Goal: Task Accomplishment & Management: Use online tool/utility

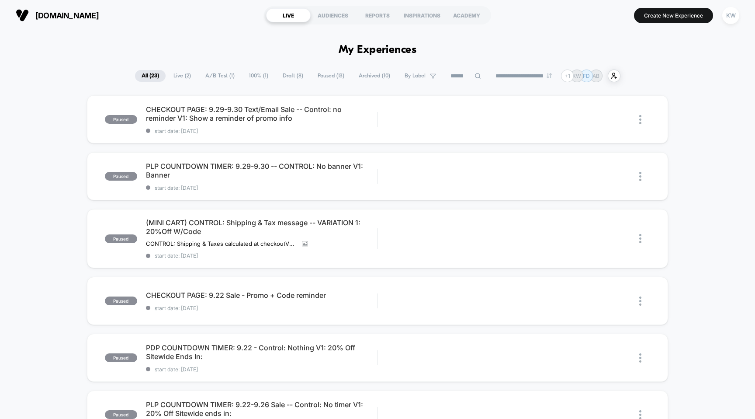
click at [204, 76] on span "A/B Test ( 1 )" at bounding box center [220, 76] width 42 height 12
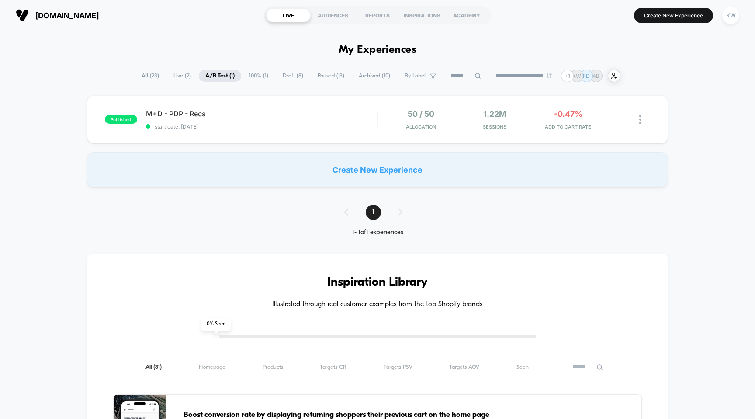
click at [281, 77] on span "Draft ( 8 )" at bounding box center [293, 76] width 34 height 12
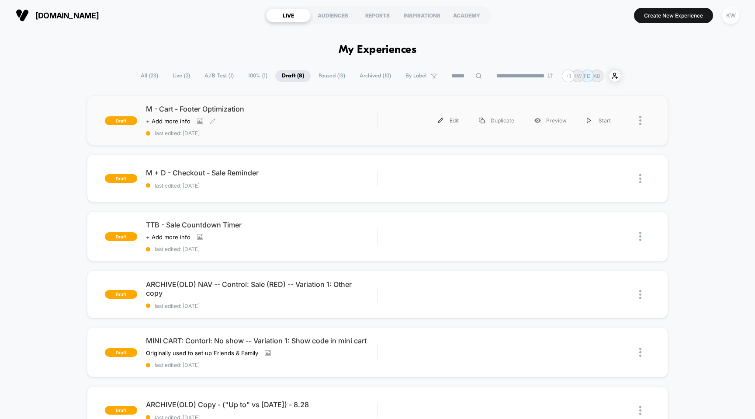
click at [239, 111] on span "M - Cart - Footer Optimization" at bounding box center [262, 108] width 232 height 9
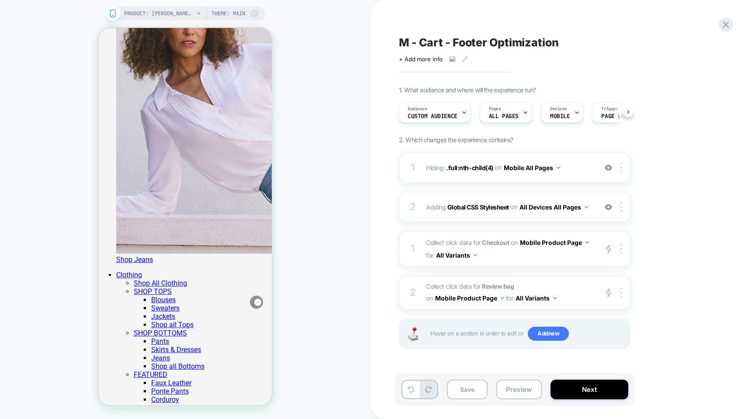
scroll to position [3513, 0]
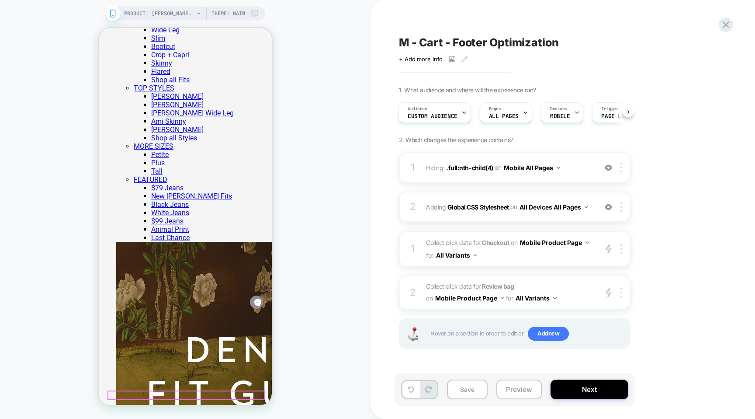
scroll to position [2863, 0]
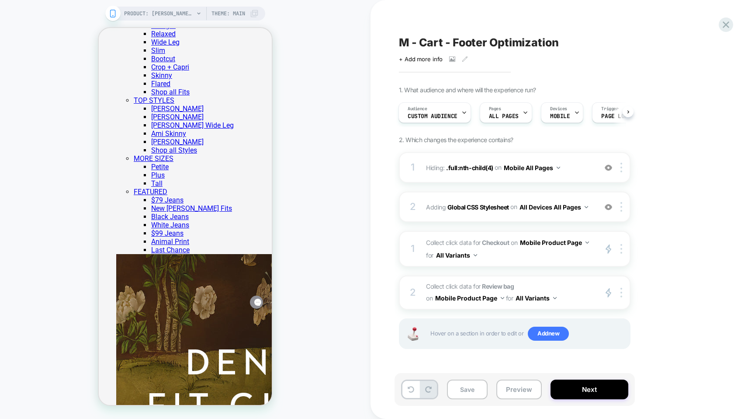
click at [406, 42] on span "M - Cart - Footer Optimization" at bounding box center [479, 42] width 160 height 13
click at [414, 42] on textarea "**********" at bounding box center [516, 42] width 234 height 13
click at [406, 43] on textarea "**********" at bounding box center [516, 42] width 234 height 13
click at [586, 41] on textarea "**********" at bounding box center [527, 42] width 257 height 13
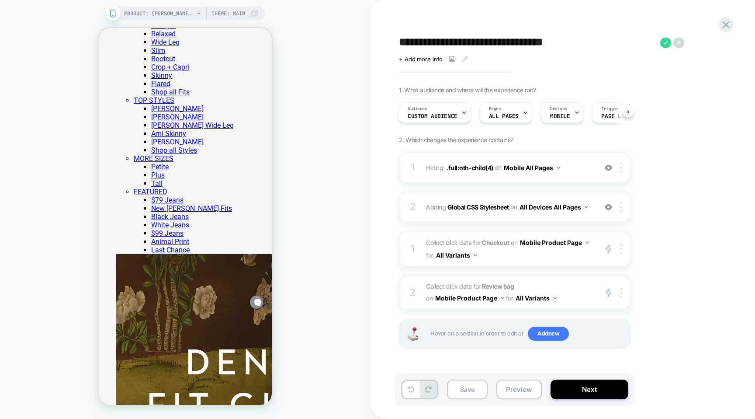
drag, startPoint x: 587, startPoint y: 42, endPoint x: 479, endPoint y: 45, distance: 108.0
click at [479, 45] on textarea "**********" at bounding box center [527, 42] width 257 height 13
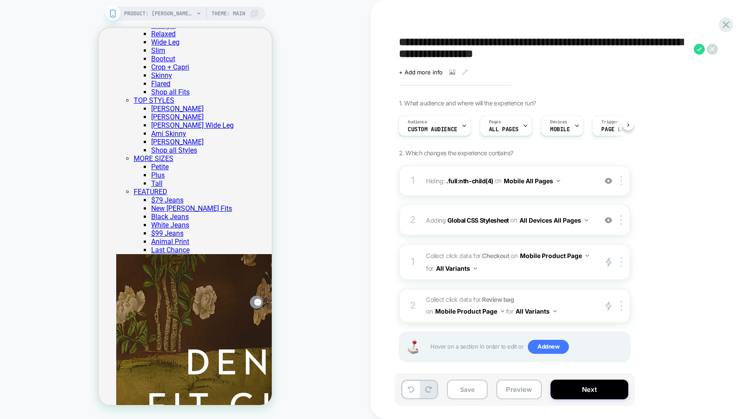
click at [606, 46] on textarea "**********" at bounding box center [544, 49] width 291 height 26
type textarea "**********"
click at [470, 390] on button "Save" at bounding box center [467, 389] width 41 height 20
click at [530, 391] on button "Preview" at bounding box center [518, 389] width 45 height 20
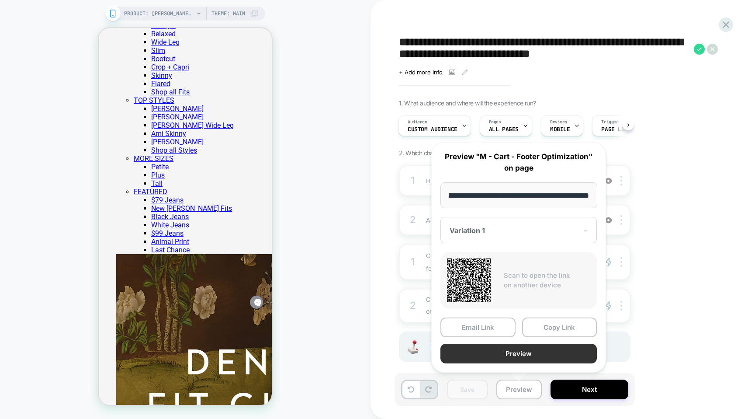
scroll to position [0, 0]
click at [526, 356] on button "Preview" at bounding box center [518, 353] width 156 height 20
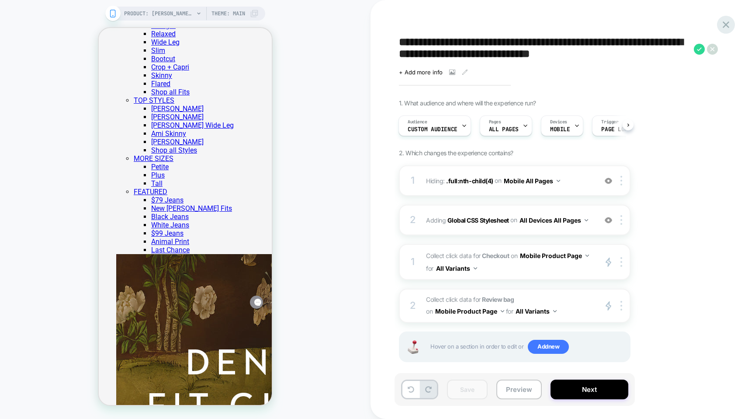
click at [732, 26] on div at bounding box center [726, 25] width 18 height 18
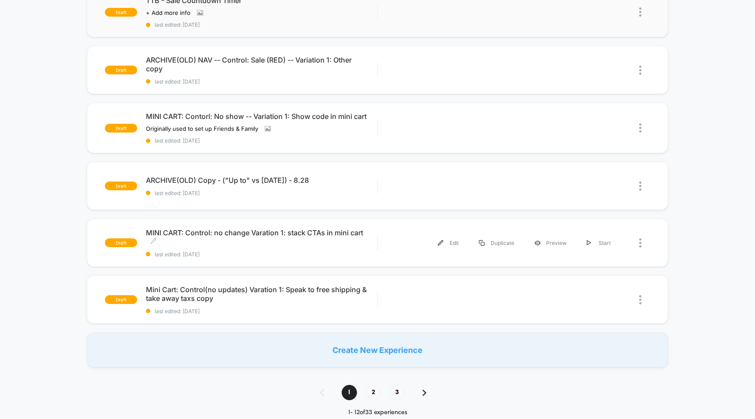
scroll to position [226, 0]
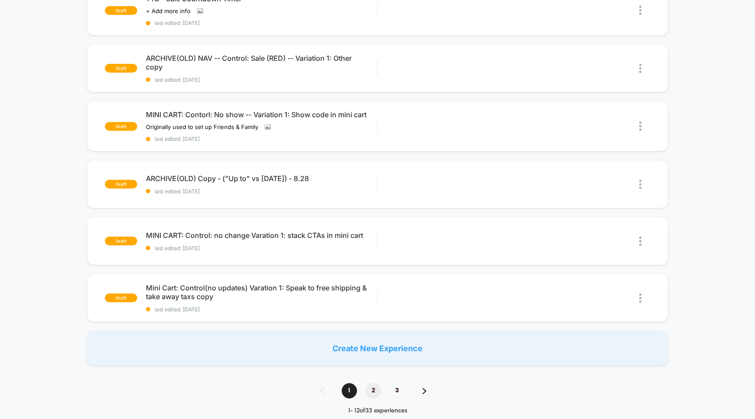
click at [369, 391] on span "2" at bounding box center [373, 390] width 15 height 15
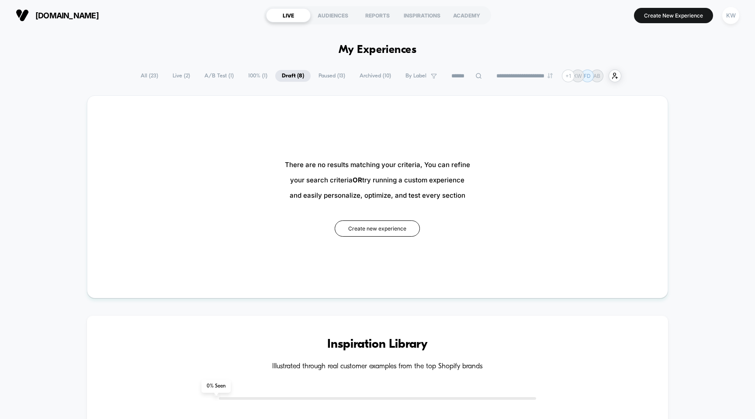
click at [41, 16] on span "[DOMAIN_NAME]" at bounding box center [66, 15] width 63 height 9
click at [152, 79] on span "All ( 23 )" at bounding box center [149, 76] width 31 height 12
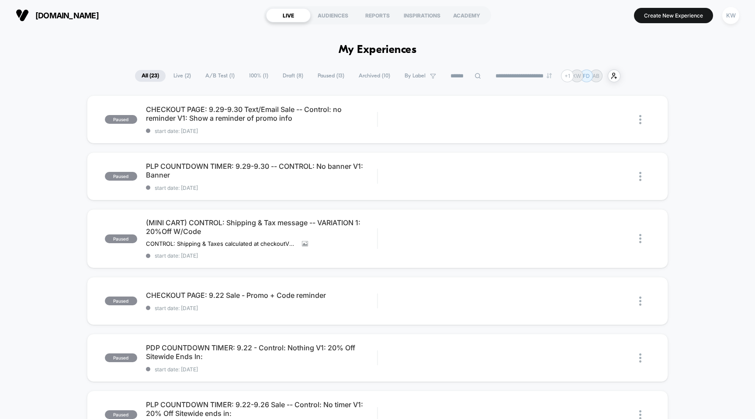
click at [284, 73] on span "Draft ( 8 )" at bounding box center [293, 76] width 34 height 12
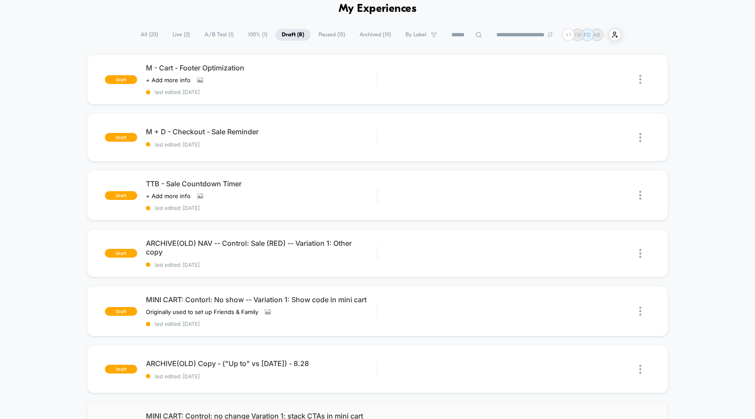
scroll to position [39, 0]
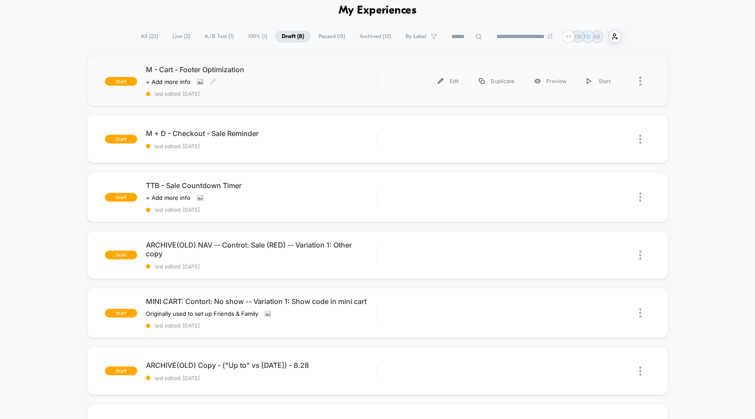
click at [203, 69] on span "M - Cart - Footer Optimization" at bounding box center [262, 69] width 232 height 9
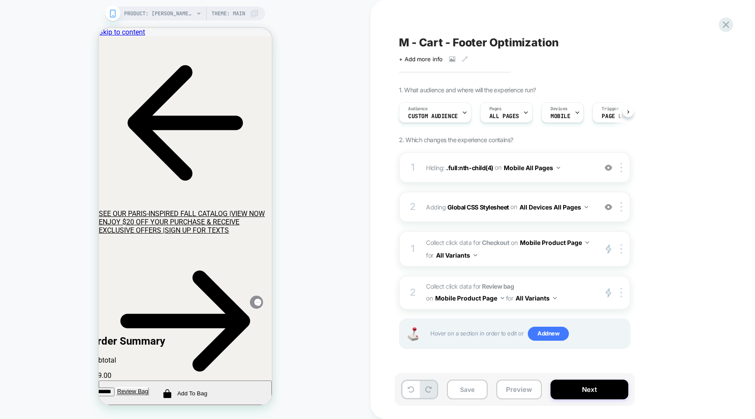
scroll to position [0, 0]
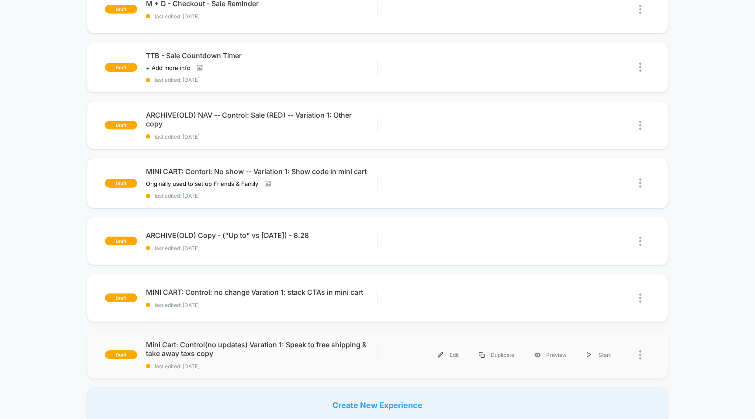
scroll to position [163, 0]
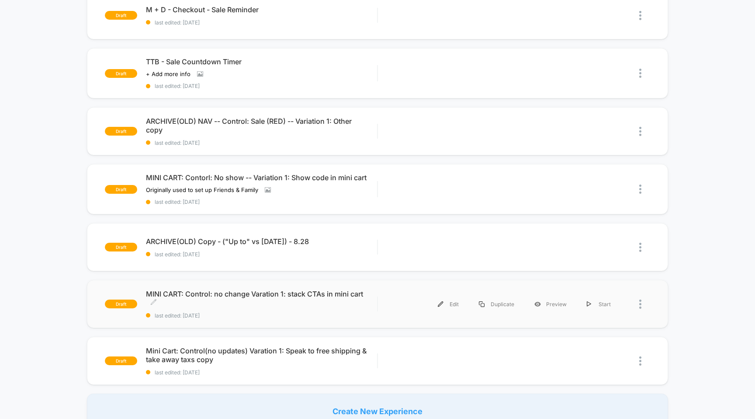
click at [215, 293] on span "MINI CART: Control: no change Varation 1: stack CTAs in mini cart Click to edit…" at bounding box center [262, 297] width 232 height 17
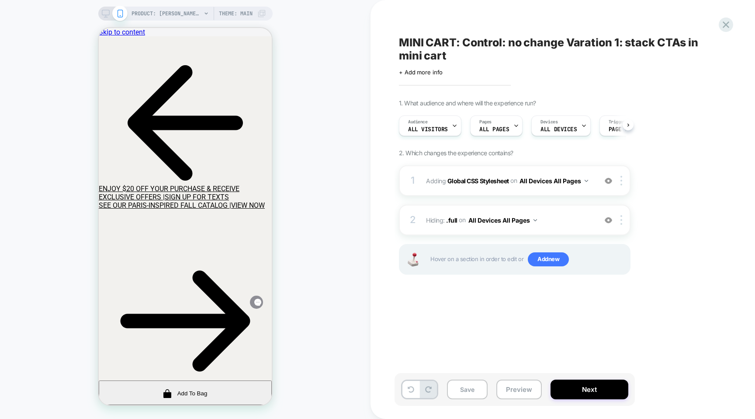
scroll to position [0, 0]
click at [99, 28] on icon at bounding box center [99, 28] width 0 height 0
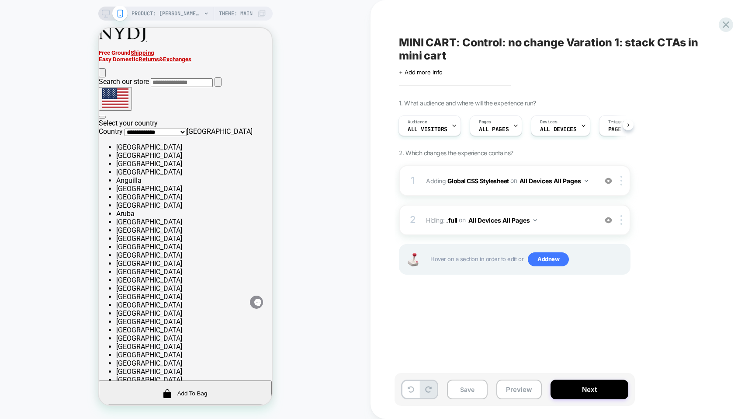
scroll to position [415, 0]
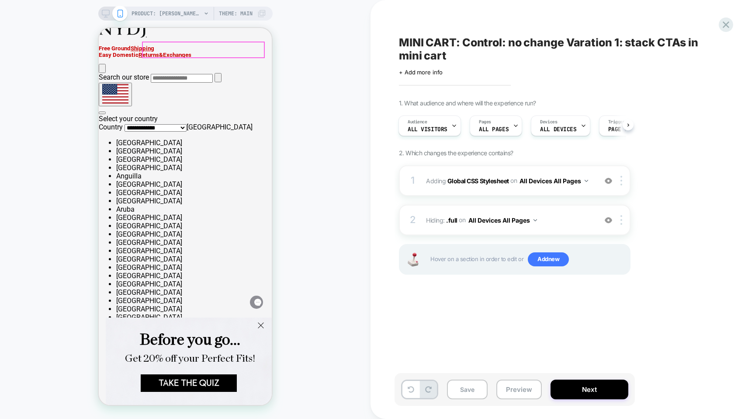
click at [102, 13] on icon at bounding box center [106, 14] width 8 height 8
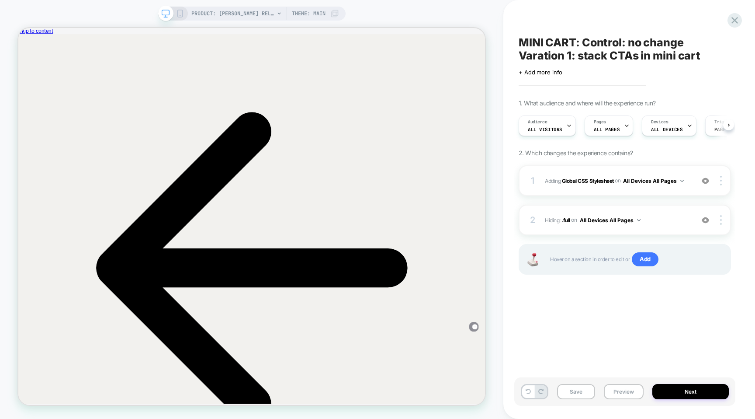
scroll to position [0, 0]
click at [731, 20] on icon at bounding box center [735, 20] width 12 height 12
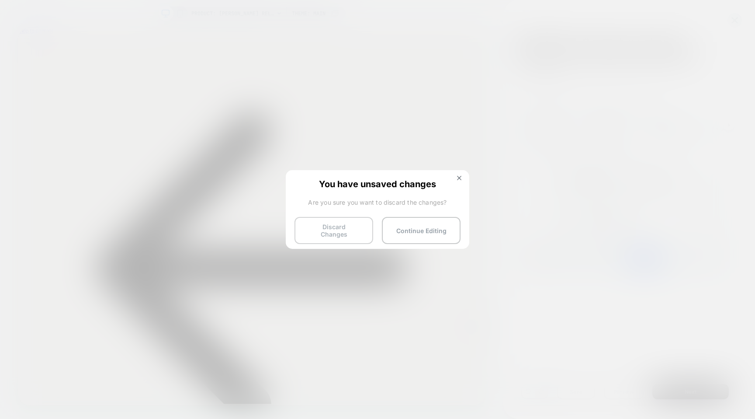
click at [327, 229] on button "Discard Changes" at bounding box center [333, 230] width 79 height 27
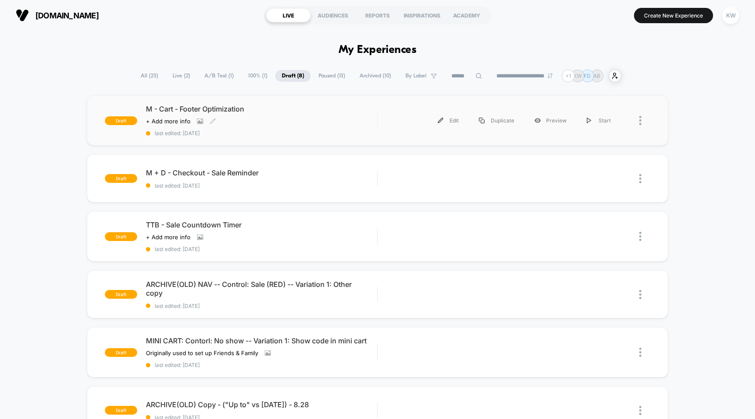
click at [314, 125] on div "M - Cart - Footer Optimization Click to view images Click to edit experience de…" at bounding box center [262, 120] width 232 height 32
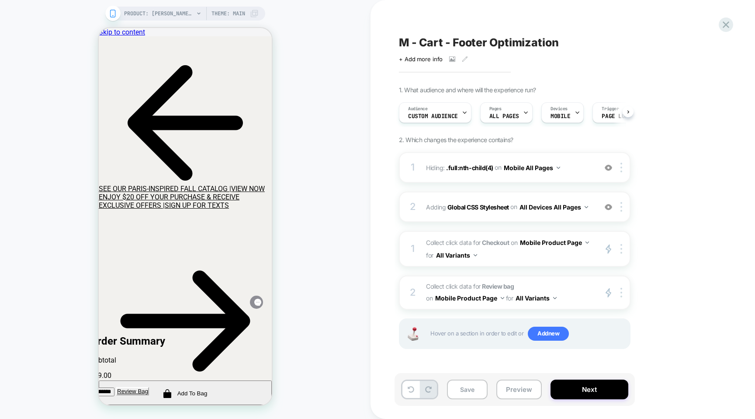
scroll to position [0, 0]
click at [450, 41] on span "M - Cart - Footer Optimization" at bounding box center [479, 42] width 160 height 13
click at [450, 41] on textarea "**********" at bounding box center [516, 42] width 234 height 13
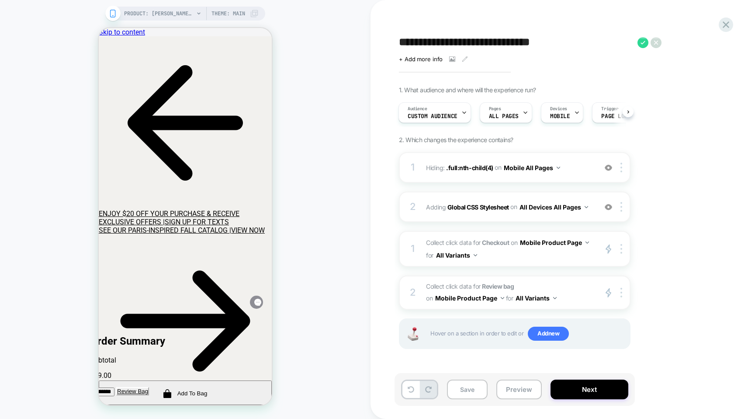
click at [450, 41] on textarea "**********" at bounding box center [516, 42] width 234 height 13
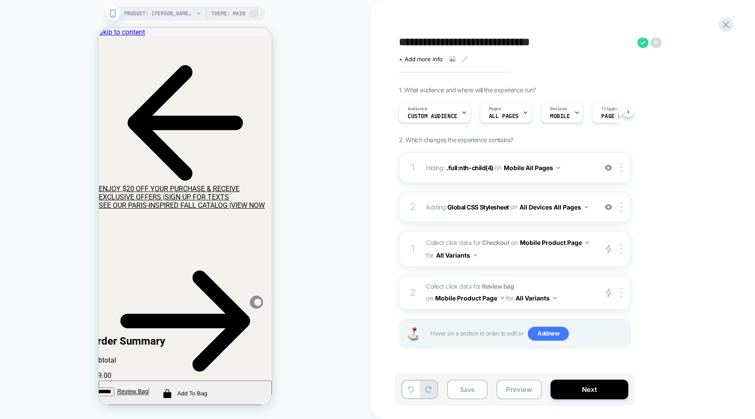
click at [573, 44] on textarea "**********" at bounding box center [516, 42] width 234 height 13
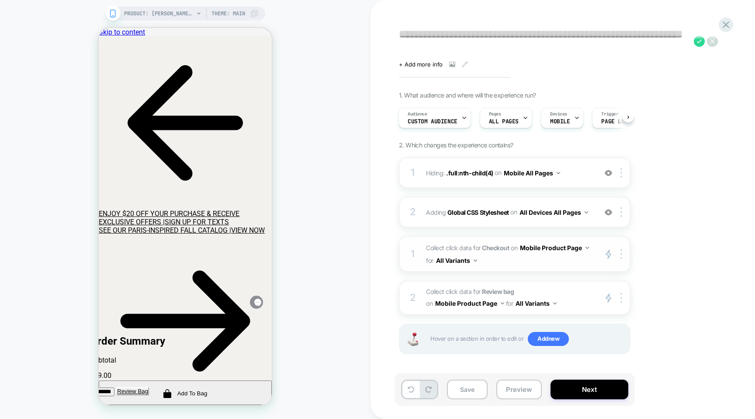
scroll to position [8, 0]
type textarea "**********"
click at [232, 71] on div at bounding box center [237, 71] width 10 height 10
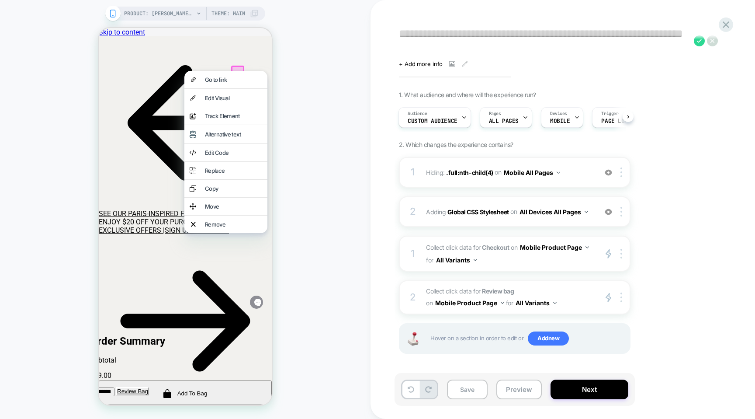
click at [313, 74] on div "PRODUCT: [PERSON_NAME] Jeans - [PERSON_NAME] PRODUCT: [PERSON_NAME] Jeans - [PE…" at bounding box center [185, 209] width 370 height 401
click at [322, 137] on div "PRODUCT: [PERSON_NAME] Jeans - [PERSON_NAME] PRODUCT: [PERSON_NAME] Jeans - [PE…" at bounding box center [185, 209] width 370 height 401
click at [572, 384] on button "Next" at bounding box center [589, 389] width 78 height 20
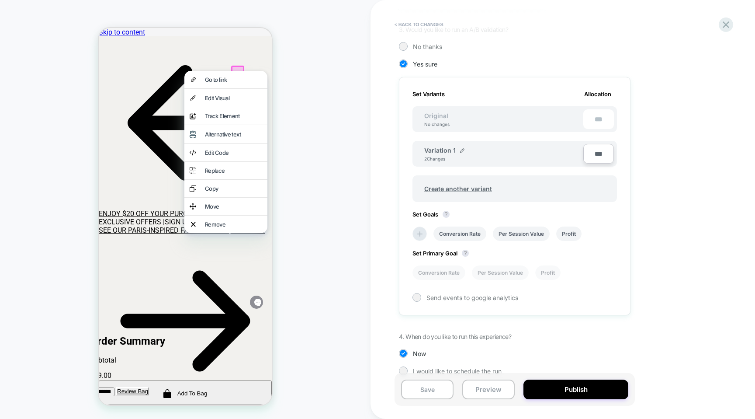
scroll to position [200, 0]
click at [421, 230] on icon at bounding box center [419, 231] width 5 height 5
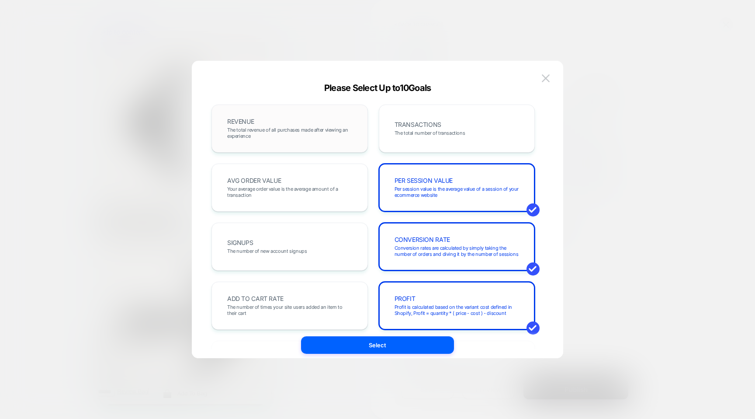
click at [301, 139] on div "REVENUE The total revenue of all purchases made after viewing an experience" at bounding box center [290, 129] width 138 height 30
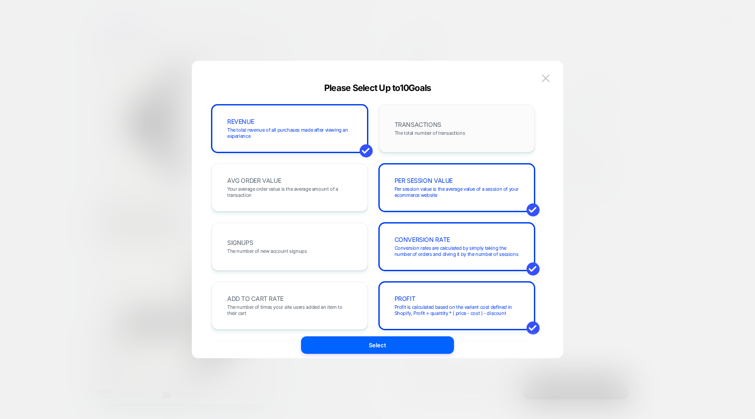
click at [388, 138] on div "TRANSACTIONS The total number of transactions" at bounding box center [457, 129] width 138 height 30
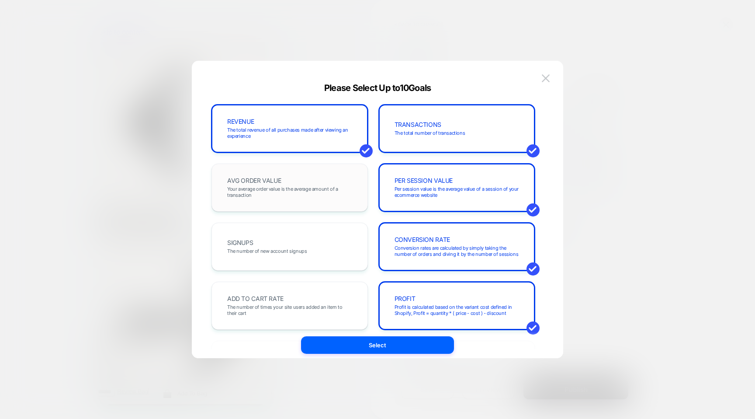
click at [335, 192] on span "Your average order value is the average amount of a transaction" at bounding box center [289, 192] width 125 height 12
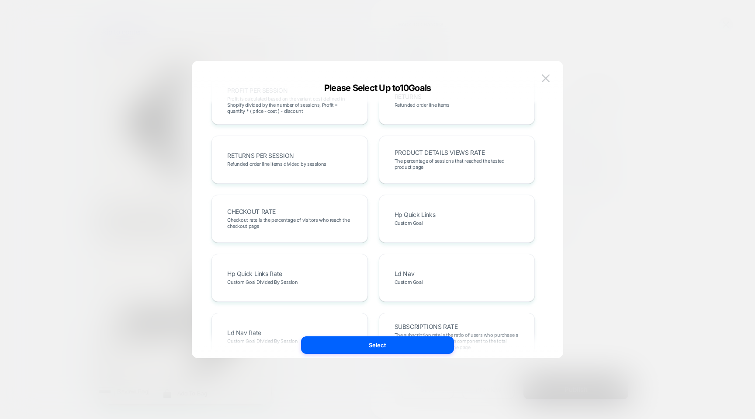
scroll to position [288, 0]
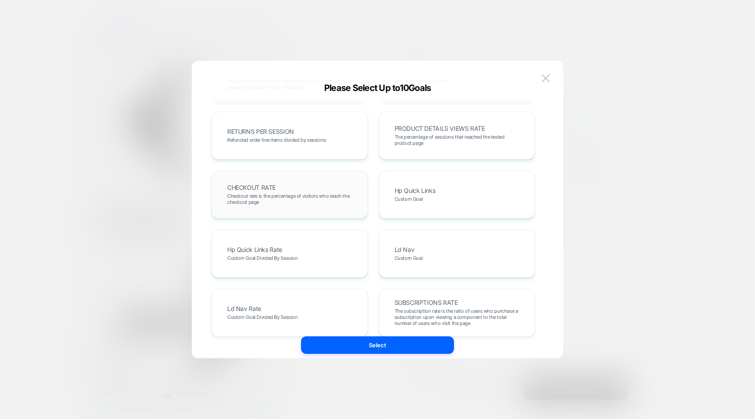
click at [327, 195] on span "Checkout rate is the percentage of visitors who reach the checkout page" at bounding box center [289, 199] width 125 height 12
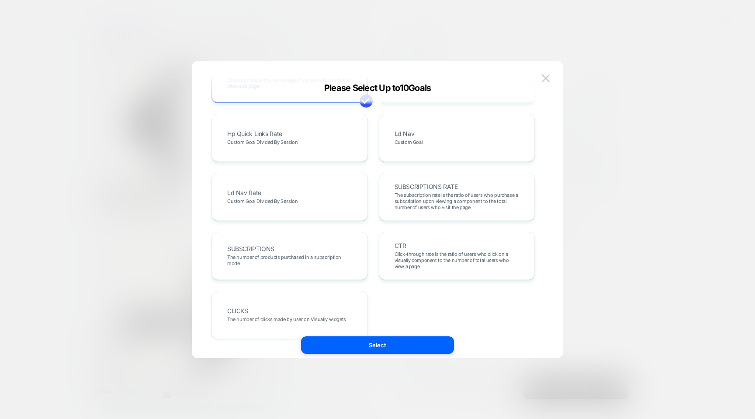
scroll to position [419, 0]
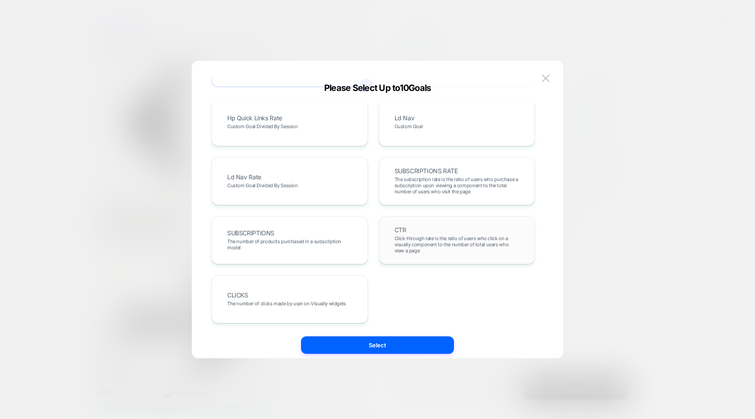
click at [397, 249] on span "Click-through rate is the ratio of users who click on a visually component to t…" at bounding box center [457, 244] width 125 height 18
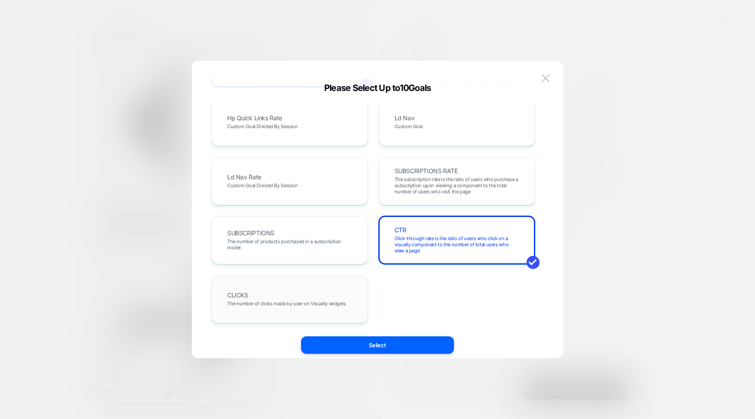
click at [328, 292] on div "CLICKS The number of clicks made by user on Visually widgets" at bounding box center [290, 299] width 138 height 30
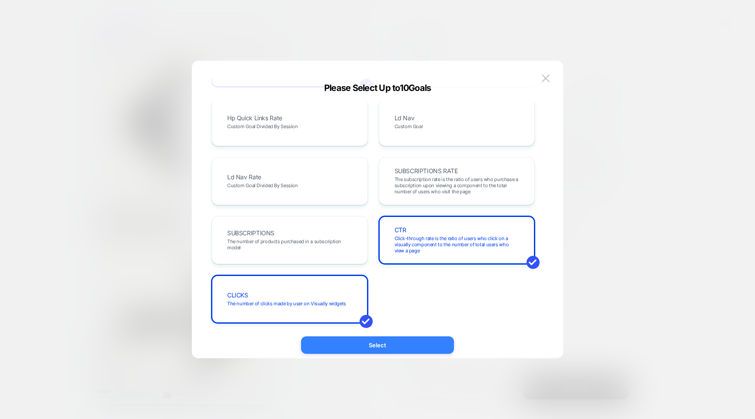
click at [342, 343] on button "Select" at bounding box center [377, 344] width 153 height 17
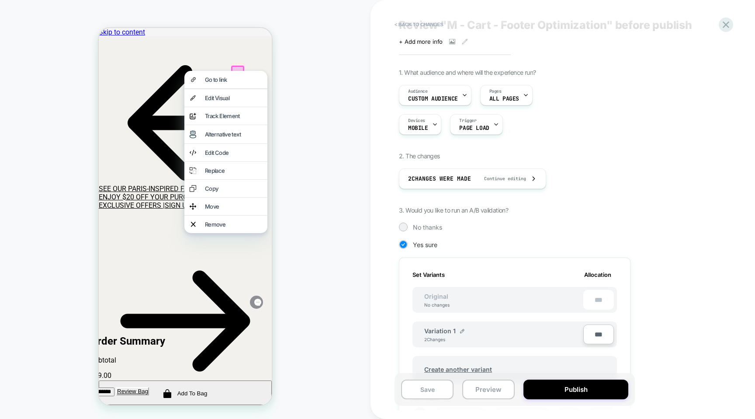
scroll to position [0, 0]
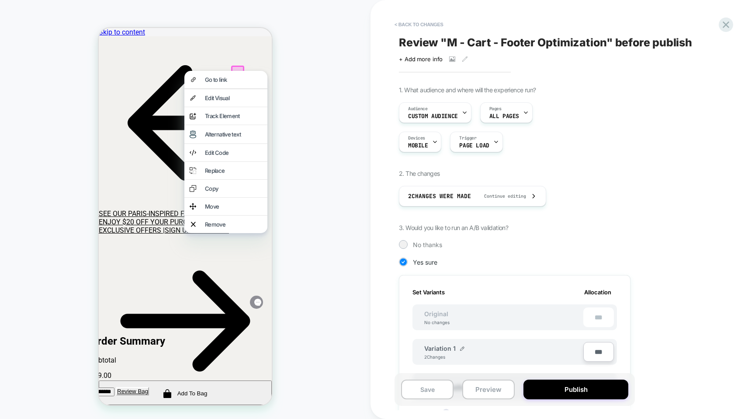
click at [463, 42] on span "Review " M - Cart - Footer Optimization " before publish" at bounding box center [545, 42] width 293 height 13
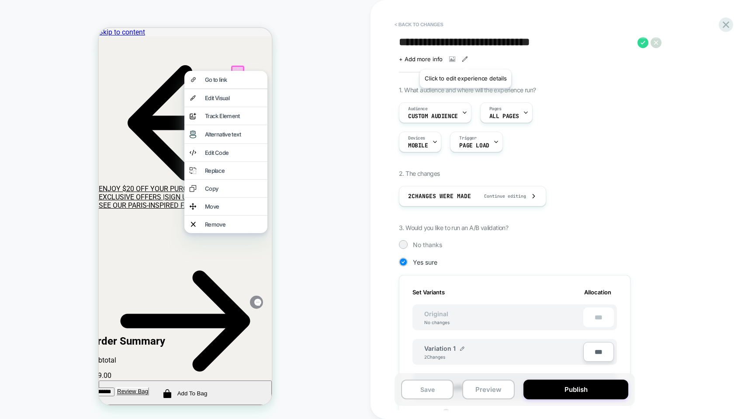
click at [465, 59] on icon at bounding box center [465, 59] width 6 height 6
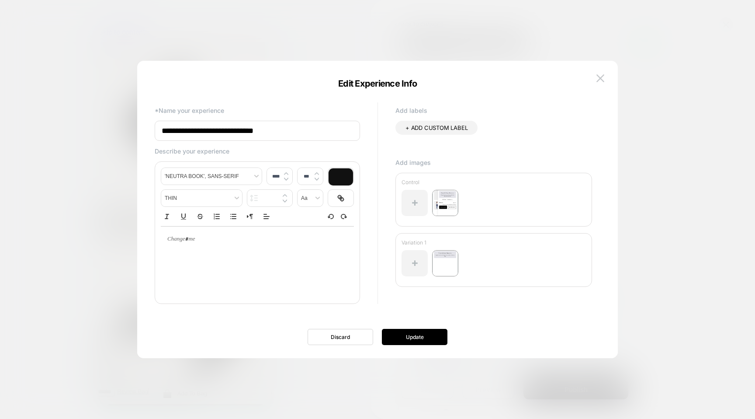
click at [312, 124] on input "**********" at bounding box center [257, 131] width 205 height 20
type input "**********"
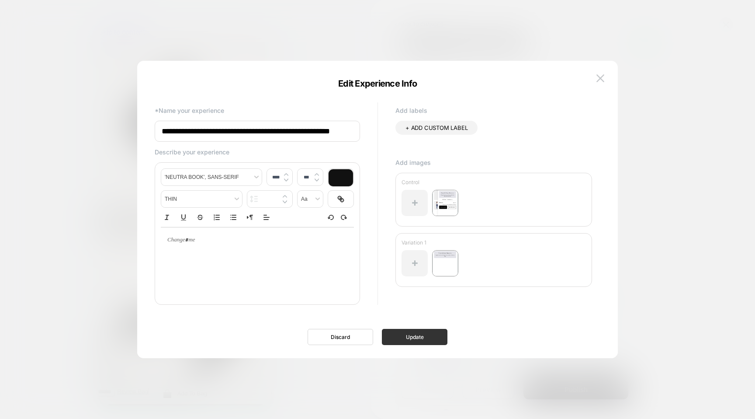
click at [415, 334] on button "Update" at bounding box center [415, 337] width 66 height 16
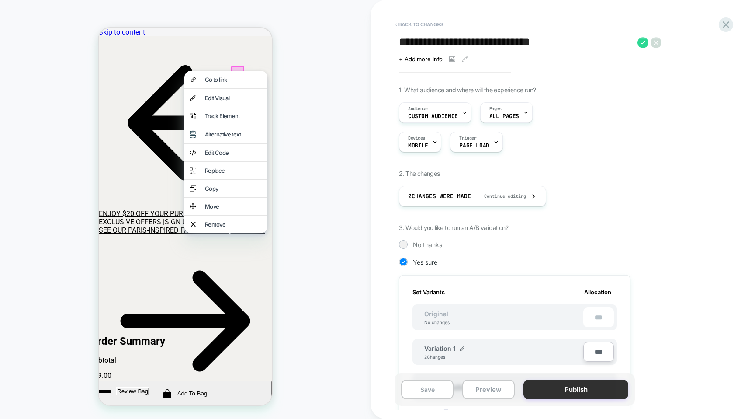
click at [552, 391] on button "Publish" at bounding box center [575, 389] width 105 height 20
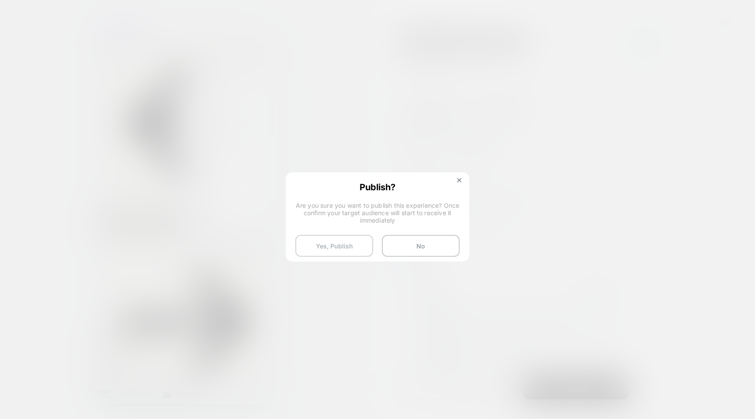
click at [350, 238] on button "Yes, Publish" at bounding box center [334, 246] width 78 height 22
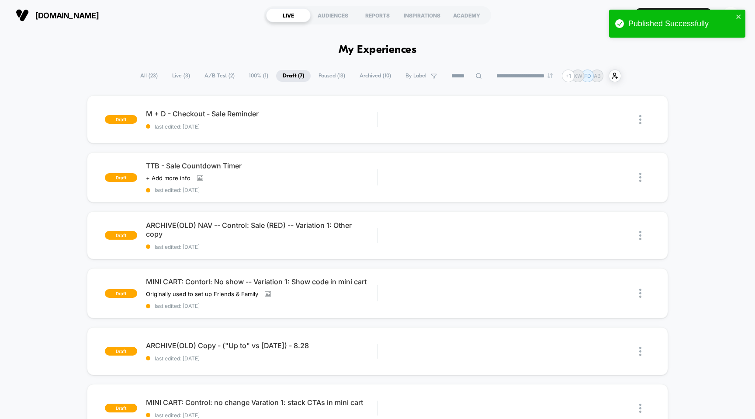
click at [174, 76] on span "Live ( 3 )" at bounding box center [181, 76] width 31 height 12
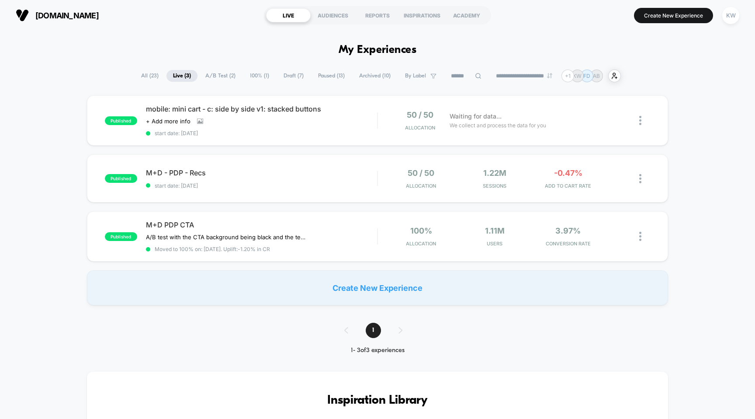
click at [62, 16] on span "[DOMAIN_NAME]" at bounding box center [66, 15] width 63 height 9
click at [646, 120] on div at bounding box center [644, 120] width 11 height 21
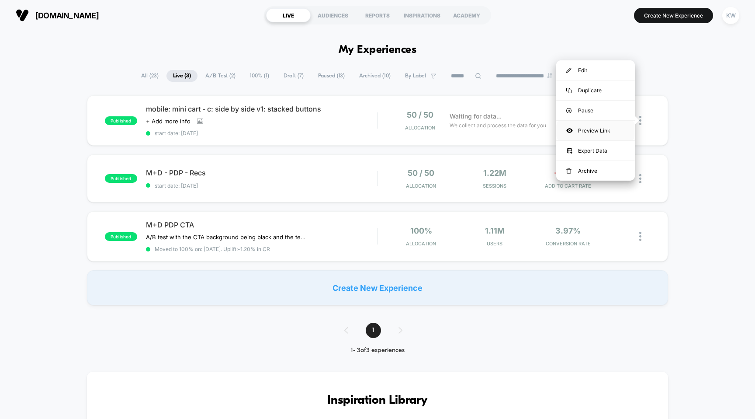
click at [598, 130] on div "Preview Link" at bounding box center [595, 131] width 79 height 20
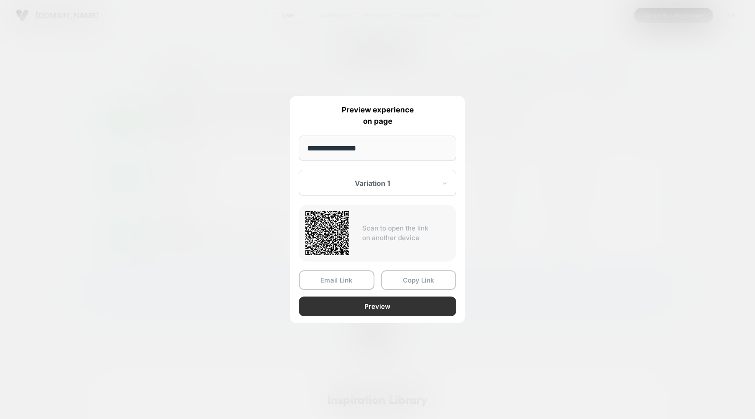
click at [380, 306] on button "Preview" at bounding box center [377, 306] width 157 height 20
